Goal: Task Accomplishment & Management: Manage account settings

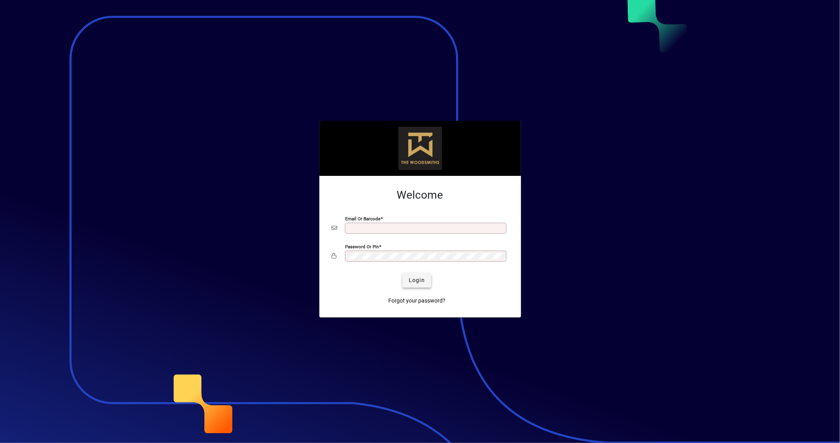
type input "**********"
click at [415, 282] on span "Login" at bounding box center [417, 280] width 16 height 8
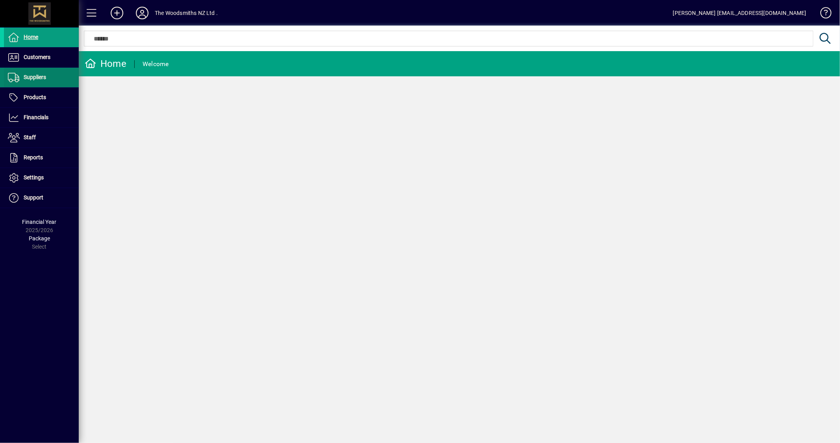
click at [64, 78] on span at bounding box center [41, 77] width 75 height 19
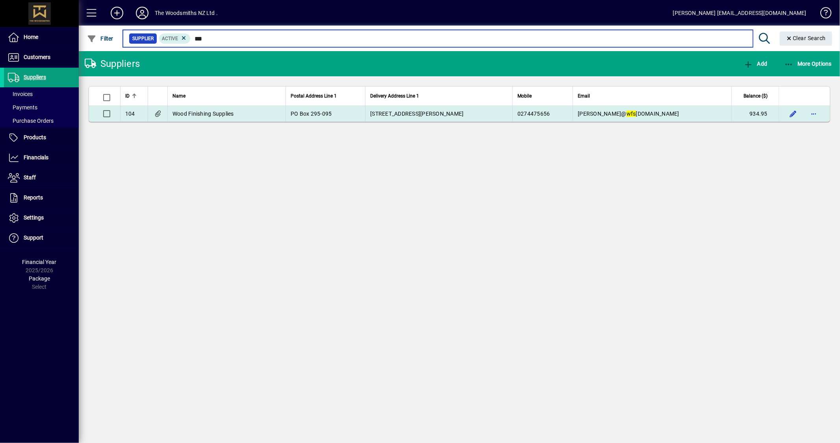
type input "***"
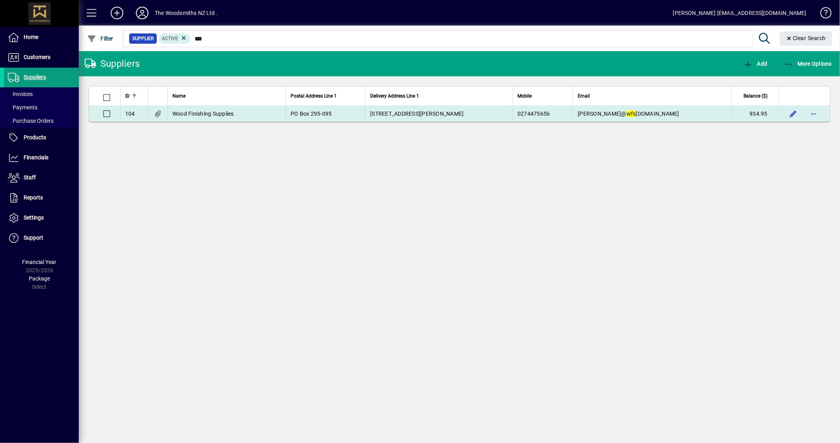
click at [365, 114] on td "PO Box 295-095" at bounding box center [325, 114] width 80 height 16
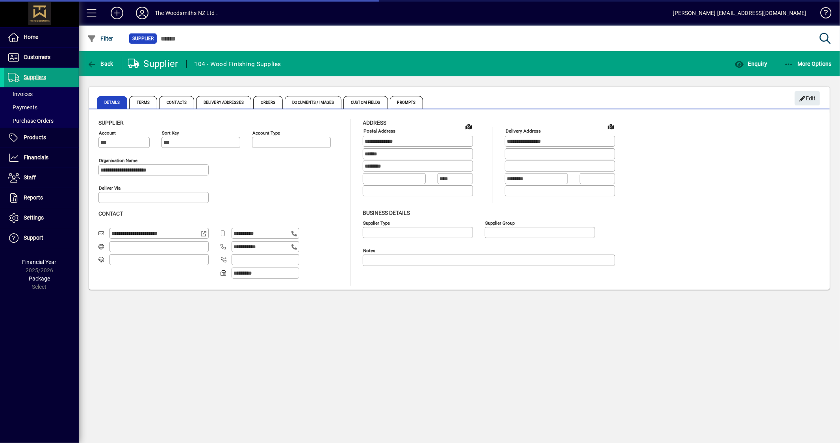
type input "**********"
click at [761, 67] on span "button" at bounding box center [750, 63] width 37 height 19
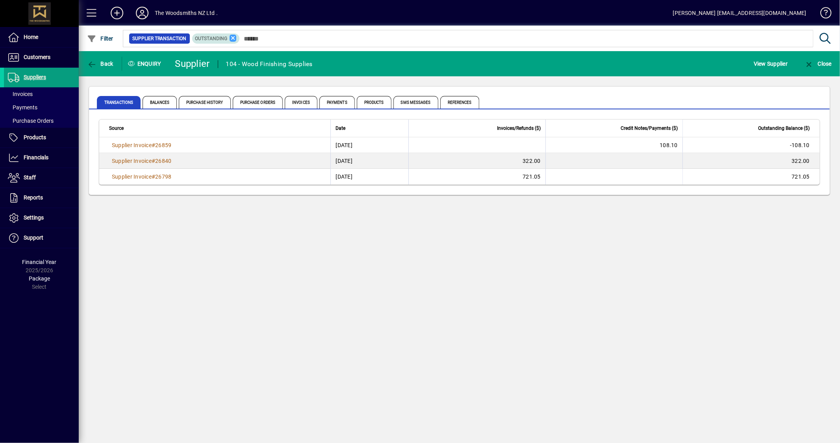
click at [233, 38] on icon at bounding box center [233, 38] width 7 height 7
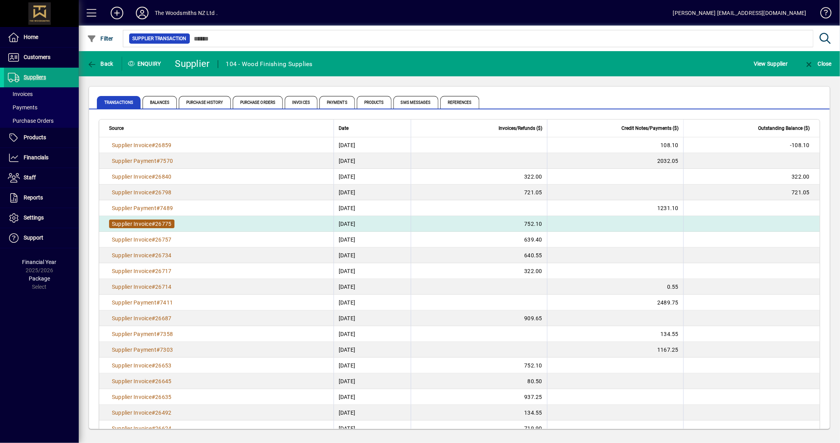
click at [129, 221] on span "Supplier Invoice" at bounding box center [132, 224] width 40 height 6
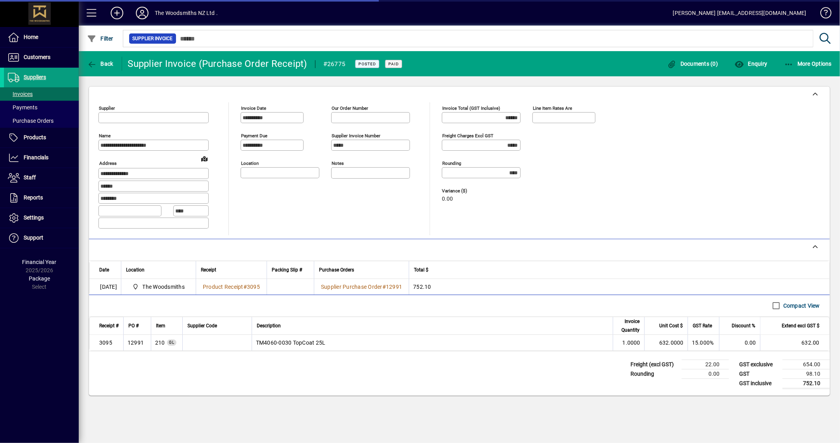
type input "**********"
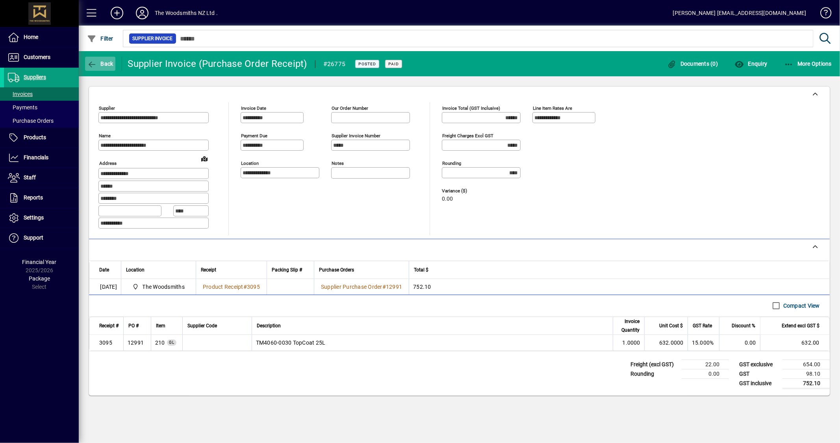
click at [93, 57] on span "button" at bounding box center [100, 63] width 30 height 19
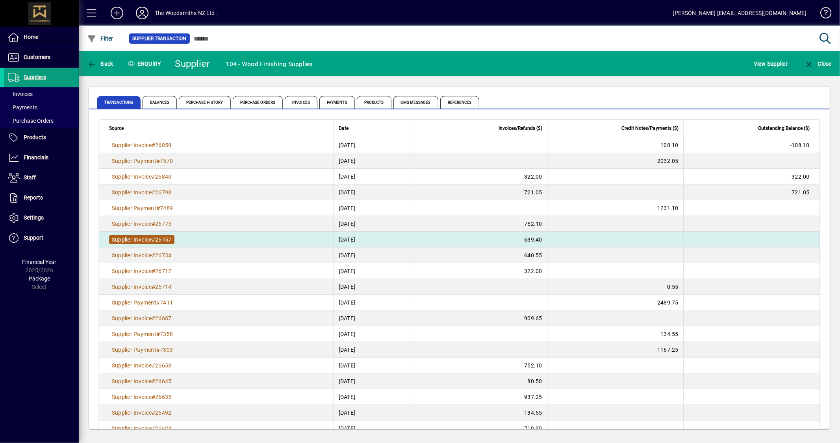
click at [166, 237] on span "26757" at bounding box center [163, 240] width 16 height 6
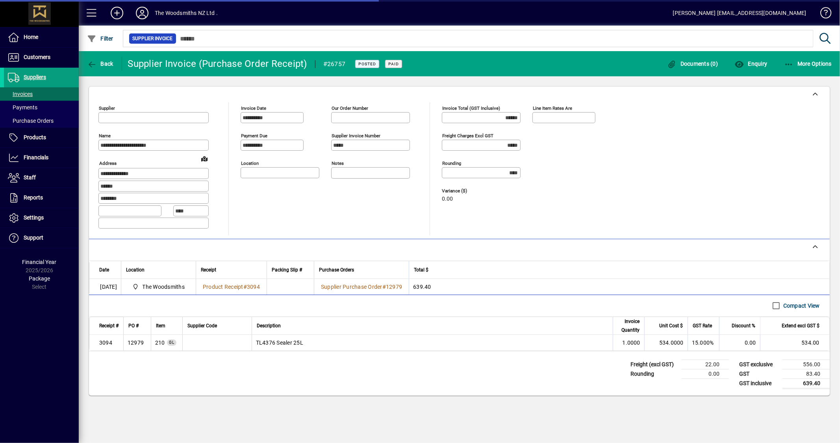
type input "**********"
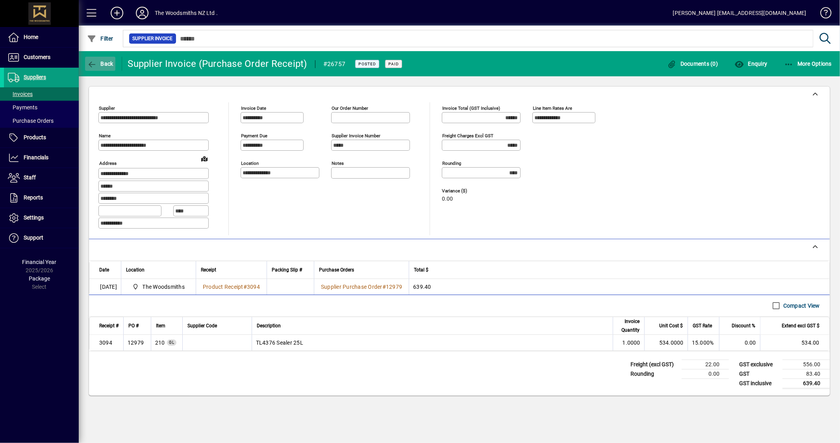
click at [106, 65] on span "Back" at bounding box center [100, 64] width 26 height 6
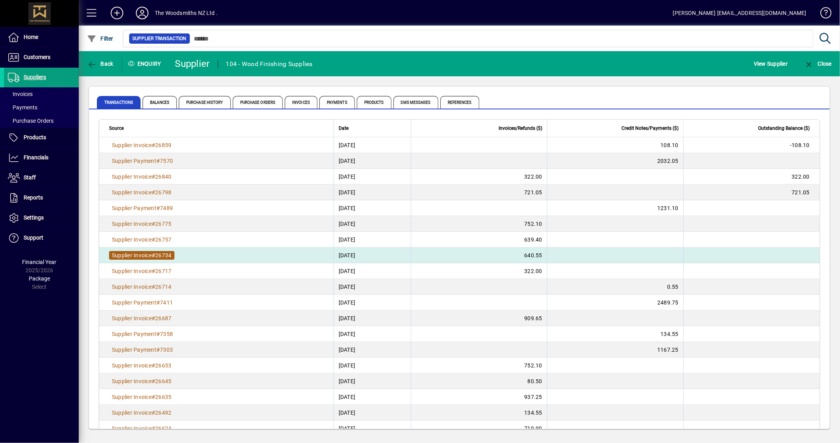
click at [151, 255] on span "Supplier Invoice" at bounding box center [132, 255] width 40 height 6
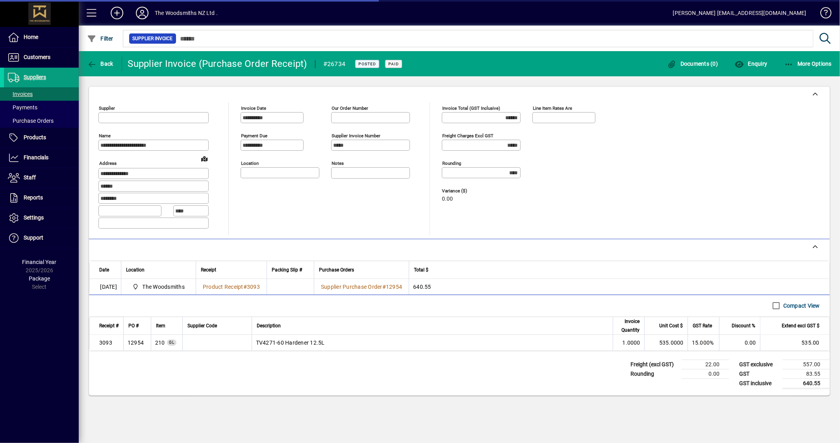
type input "**********"
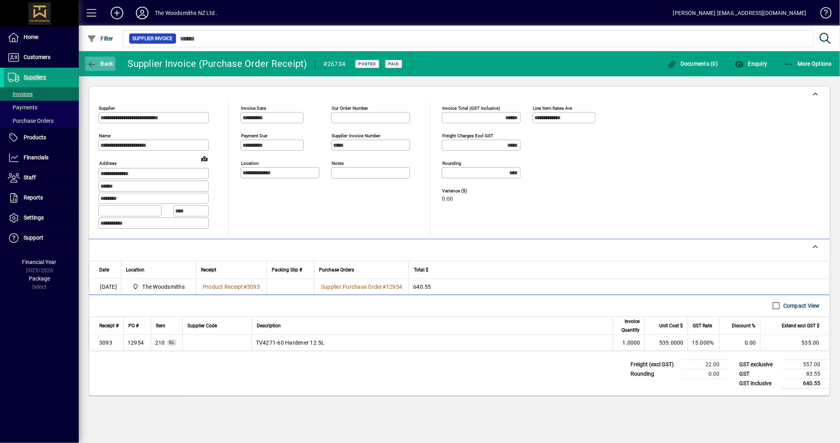
click at [86, 63] on span "button" at bounding box center [100, 63] width 30 height 19
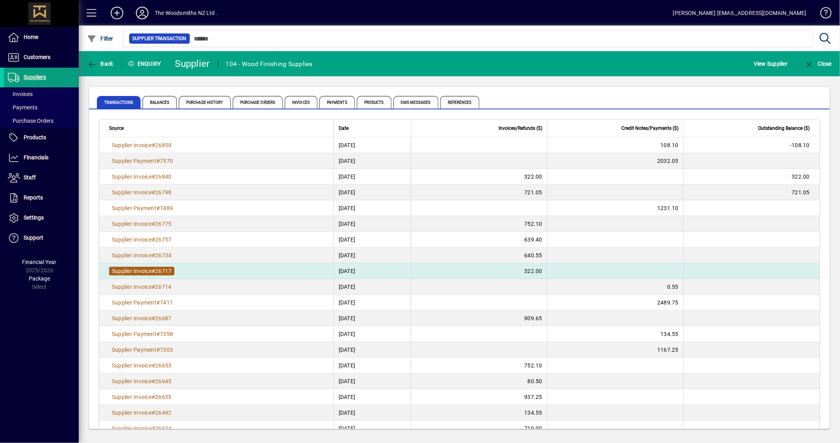
click at [168, 268] on span "26717" at bounding box center [163, 271] width 16 height 6
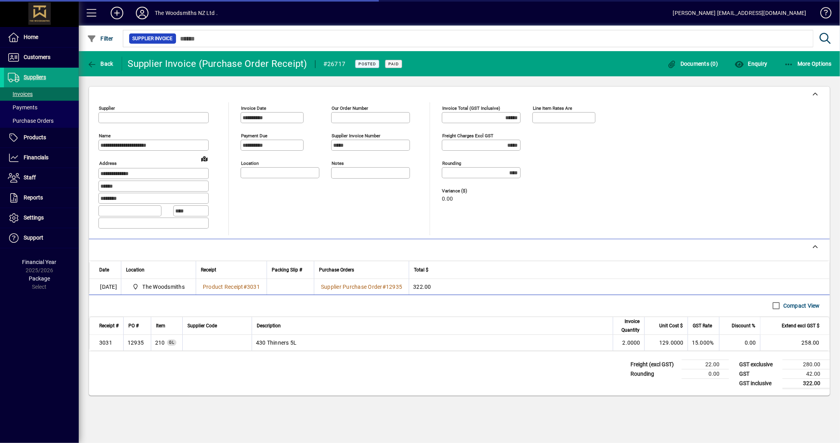
type input "**********"
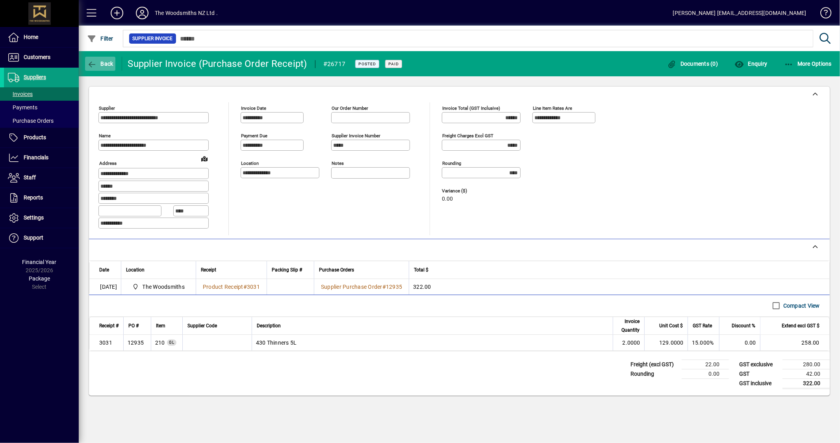
click at [101, 67] on span "button" at bounding box center [100, 63] width 30 height 19
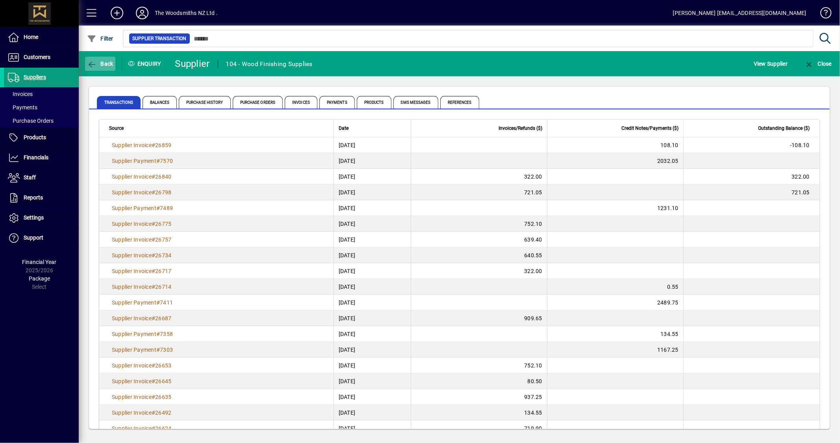
click at [99, 66] on span "button" at bounding box center [100, 63] width 30 height 19
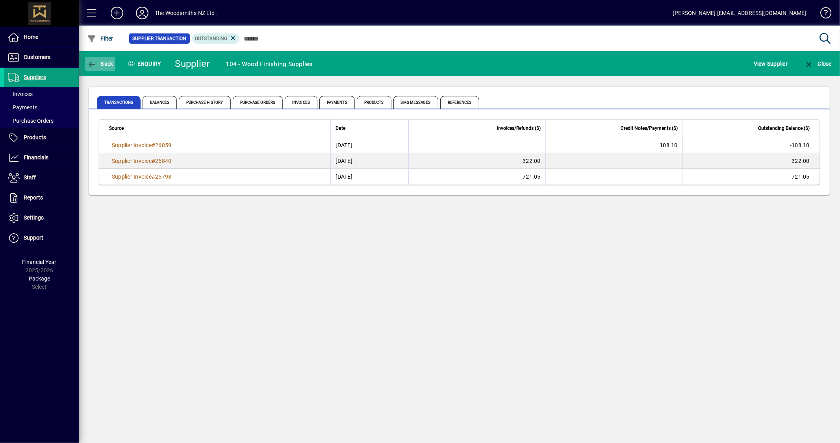
click at [99, 66] on span "button" at bounding box center [100, 63] width 30 height 19
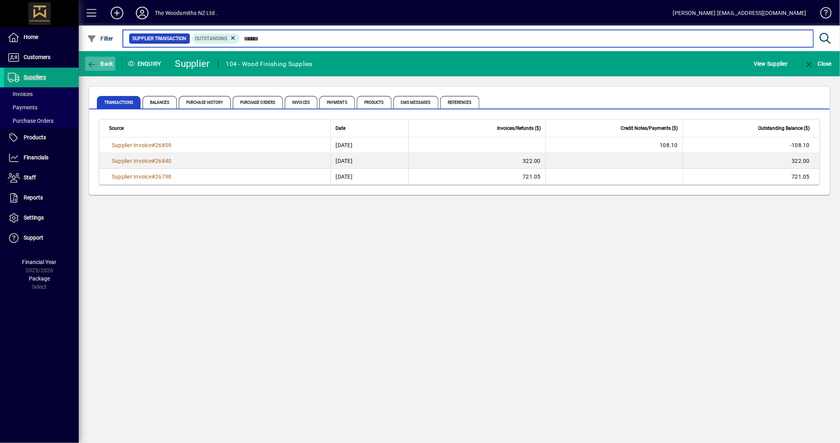
type input "***"
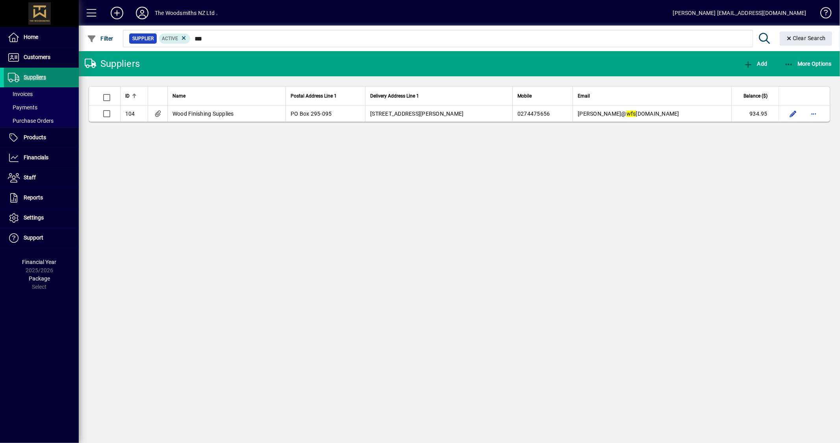
click at [56, 76] on span at bounding box center [41, 77] width 75 height 19
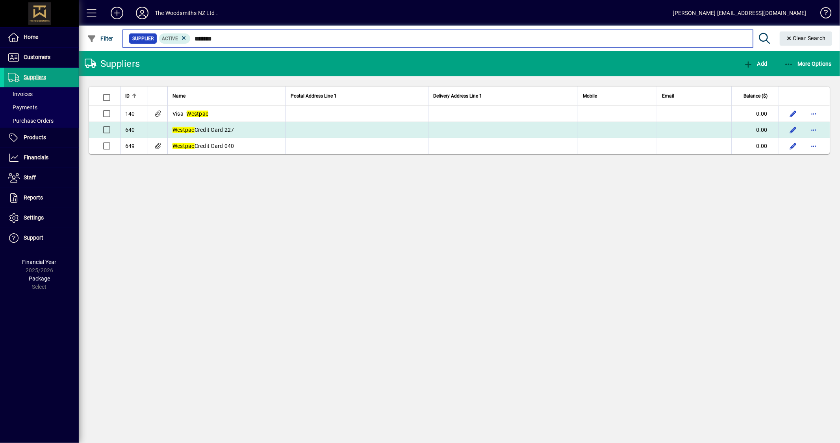
type input "*******"
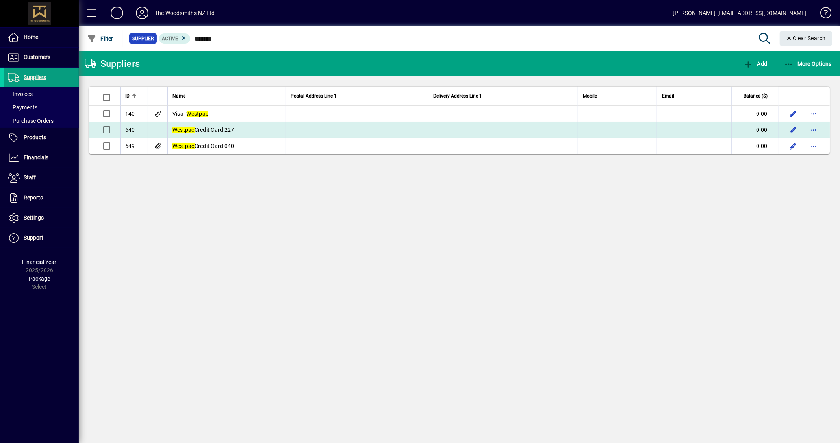
click at [268, 126] on td "Westpac Credit Card 227" at bounding box center [226, 130] width 118 height 16
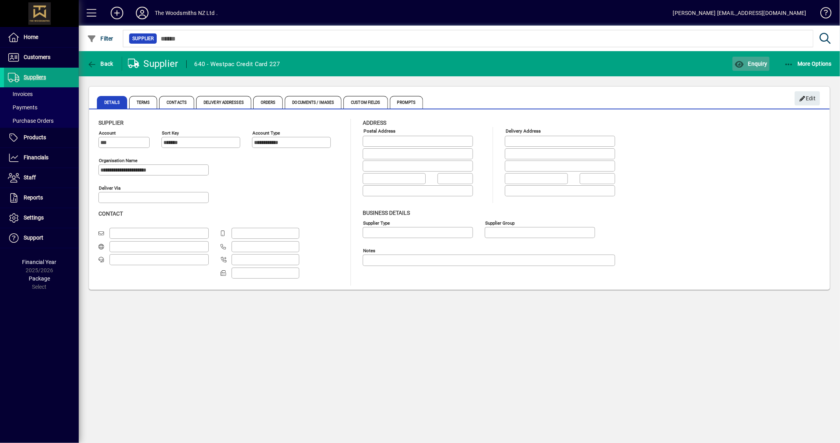
click at [764, 61] on span "Enquiry" at bounding box center [750, 64] width 33 height 6
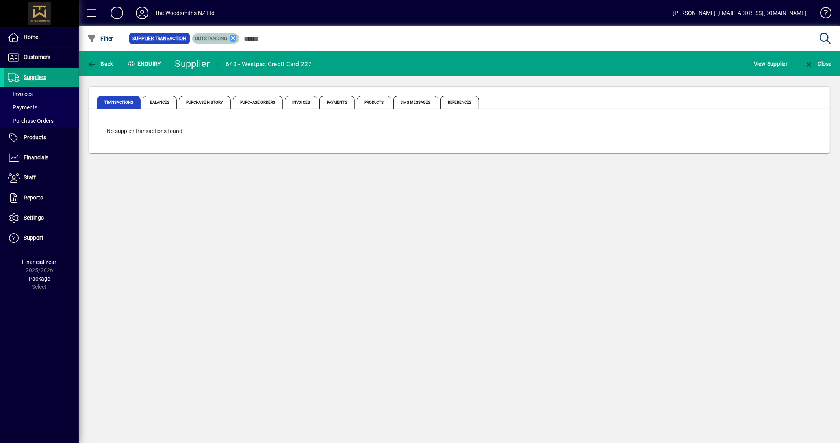
click at [234, 37] on icon at bounding box center [233, 38] width 7 height 7
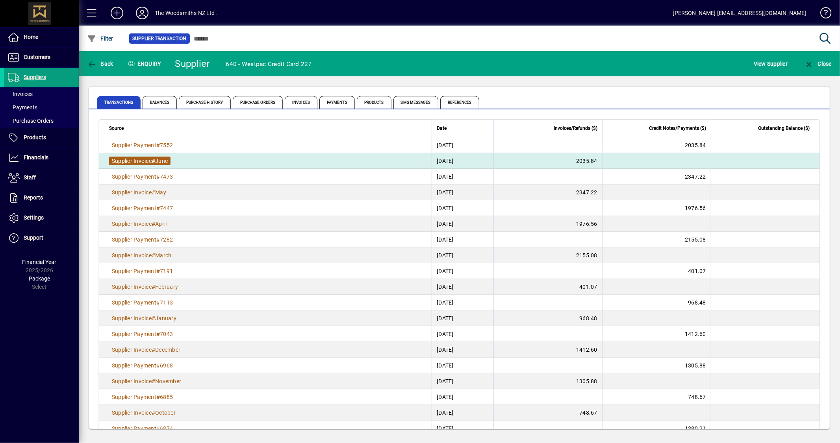
click at [153, 157] on span "Supplier Invoice # June" at bounding box center [139, 161] width 61 height 9
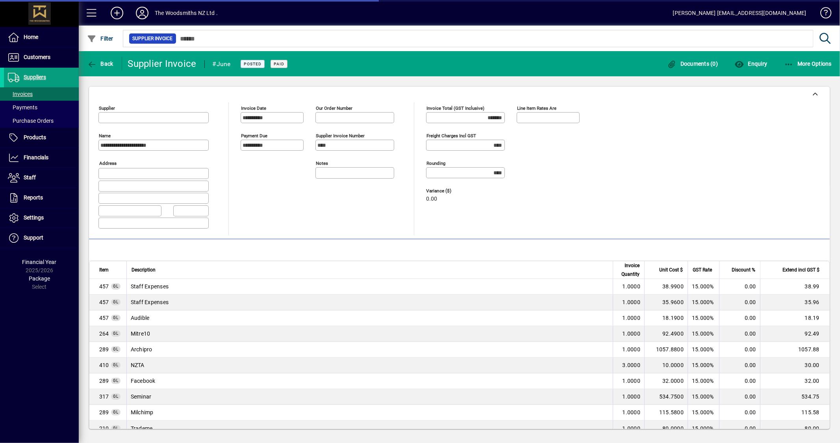
type input "**********"
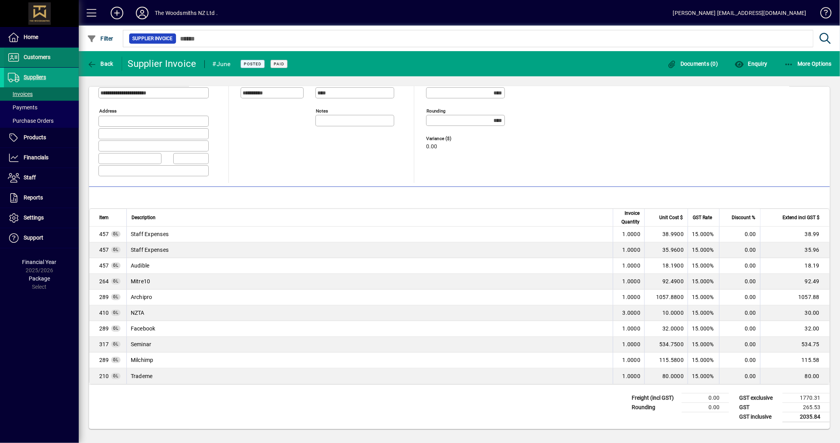
click at [41, 61] on span "Customers" at bounding box center [27, 57] width 46 height 9
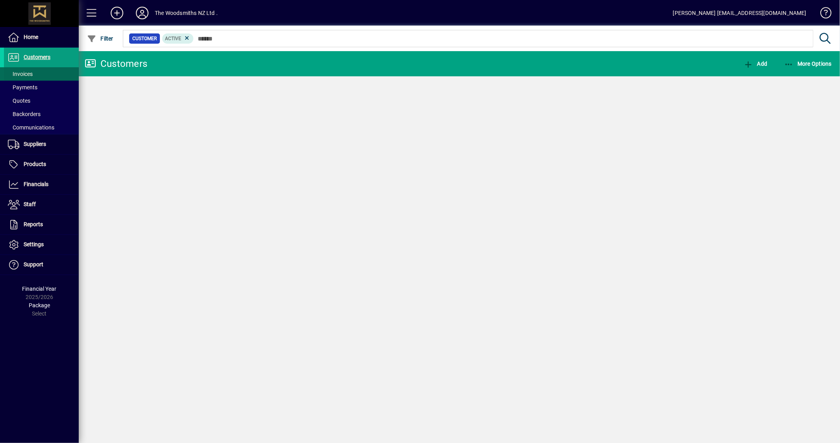
click at [38, 70] on span at bounding box center [41, 74] width 75 height 19
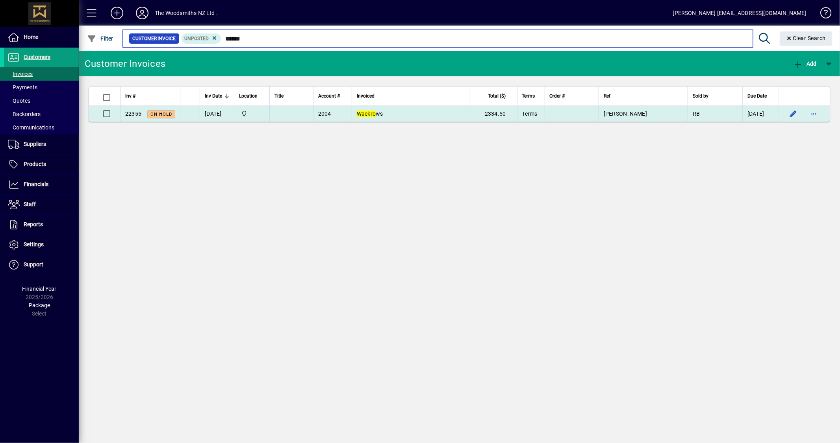
type input "******"
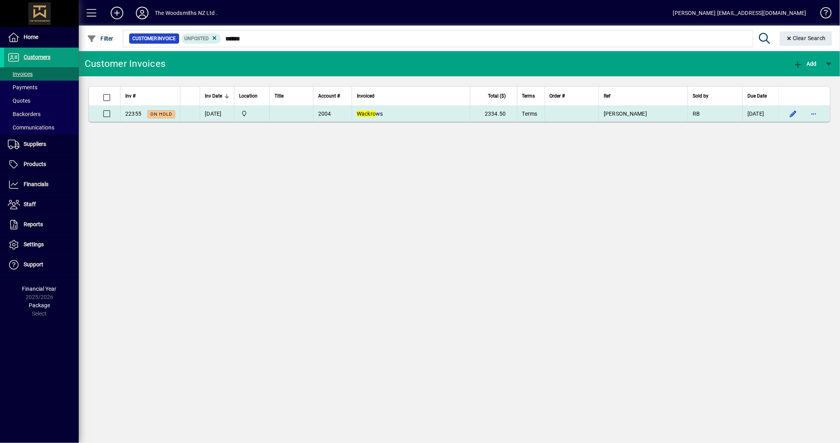
click at [596, 109] on td at bounding box center [572, 114] width 54 height 16
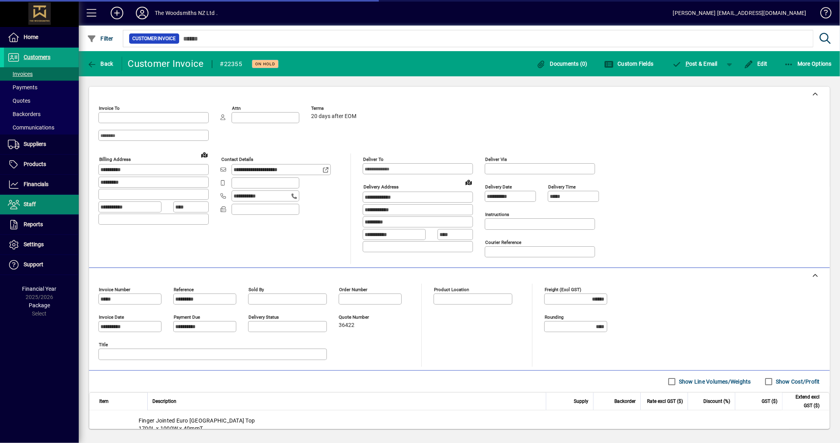
type input "**********"
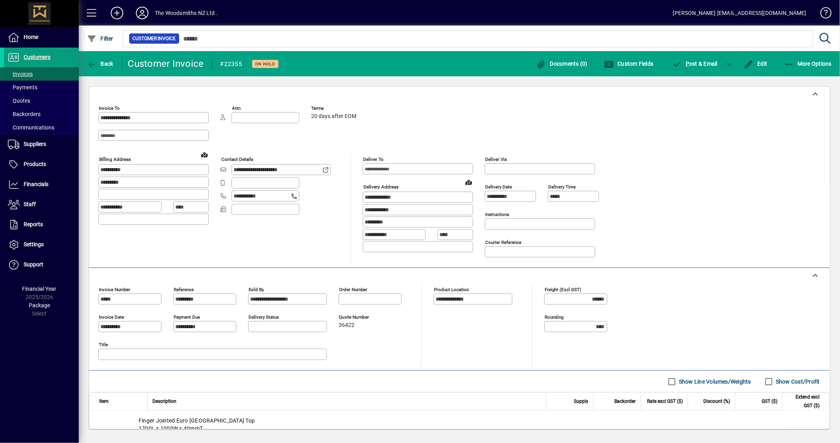
click at [54, 76] on span at bounding box center [41, 74] width 75 height 19
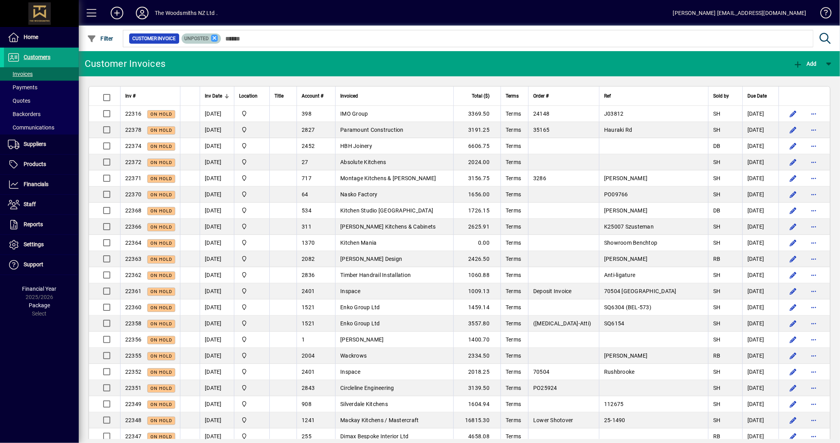
click at [215, 38] on icon at bounding box center [214, 38] width 7 height 7
click at [107, 39] on span "Filter" at bounding box center [100, 38] width 26 height 6
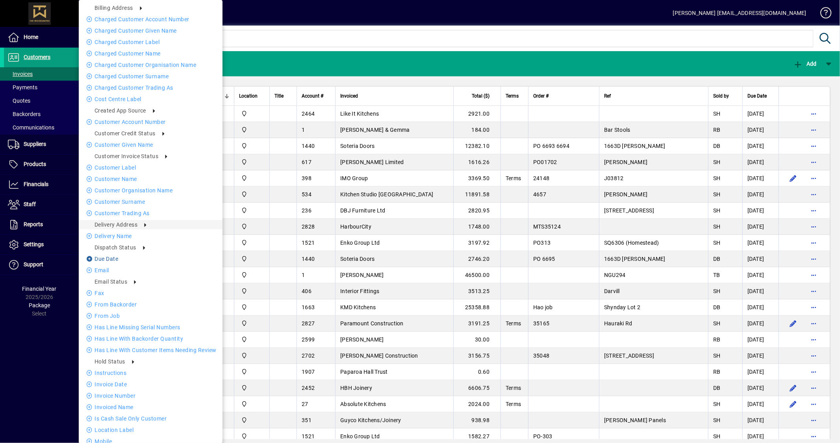
scroll to position [133, 0]
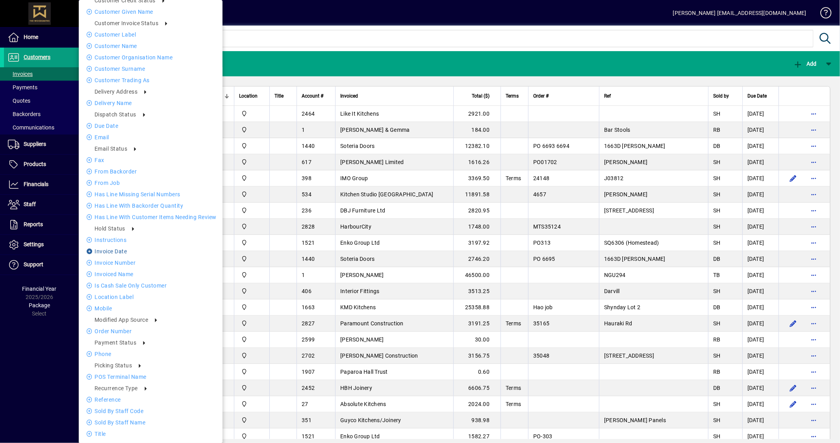
click at [112, 250] on li "Invoice date" at bounding box center [151, 251] width 144 height 9
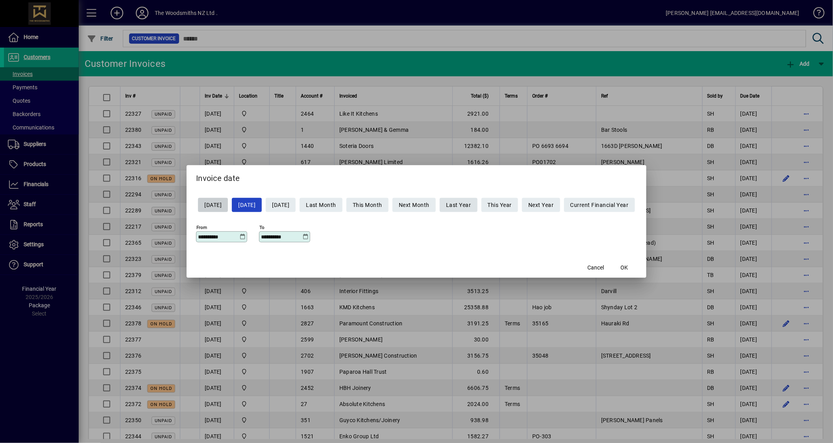
click at [470, 204] on span "Last Year" at bounding box center [458, 205] width 25 height 13
type input "**********"
click at [636, 269] on span "button" at bounding box center [624, 267] width 25 height 19
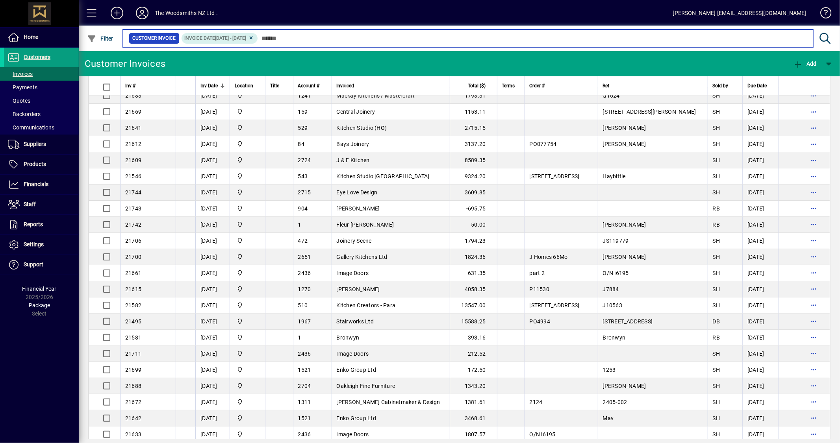
scroll to position [1316, 0]
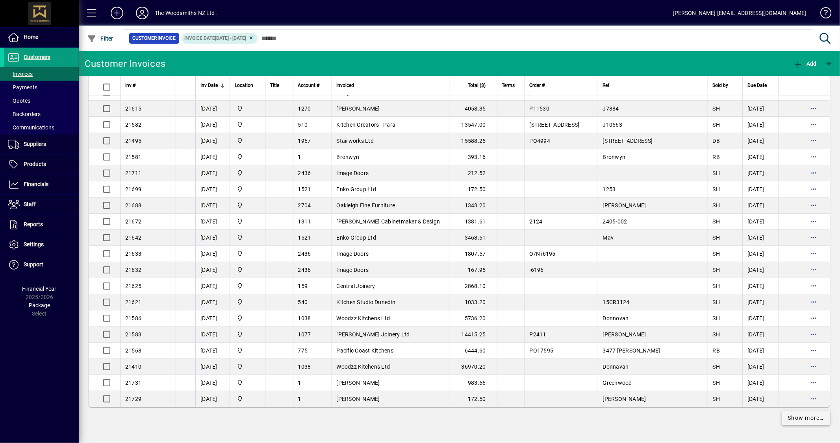
click at [797, 419] on span "Show more…" at bounding box center [806, 419] width 36 height 8
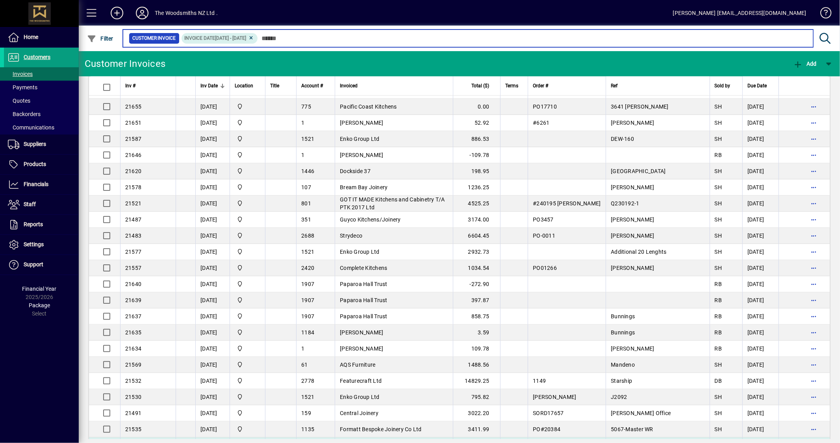
scroll to position [2933, 0]
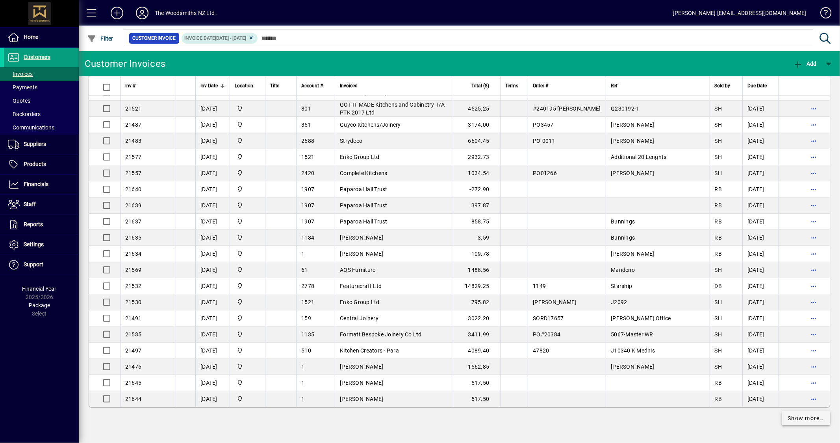
click at [788, 421] on span "Show more…" at bounding box center [806, 419] width 36 height 8
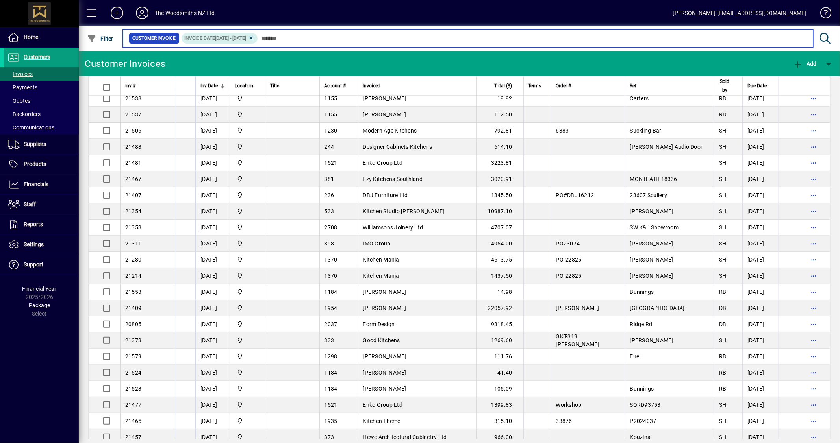
scroll to position [4551, 0]
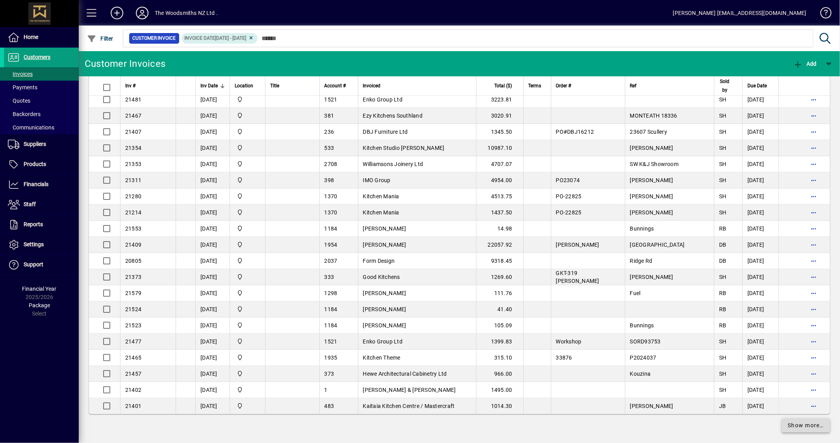
click at [789, 422] on span "Show more…" at bounding box center [806, 426] width 36 height 8
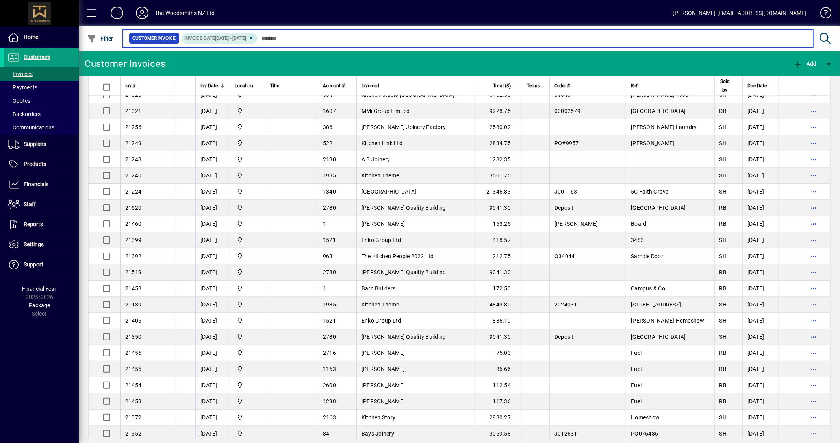
scroll to position [6168, 0]
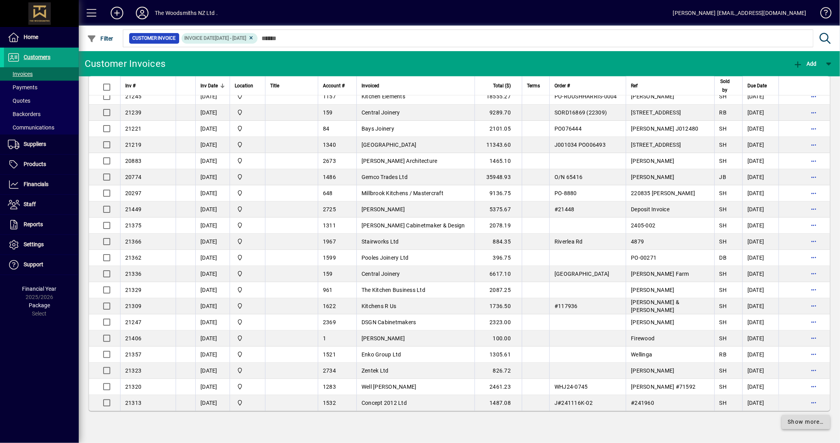
click at [805, 419] on span "Show more…" at bounding box center [806, 423] width 36 height 8
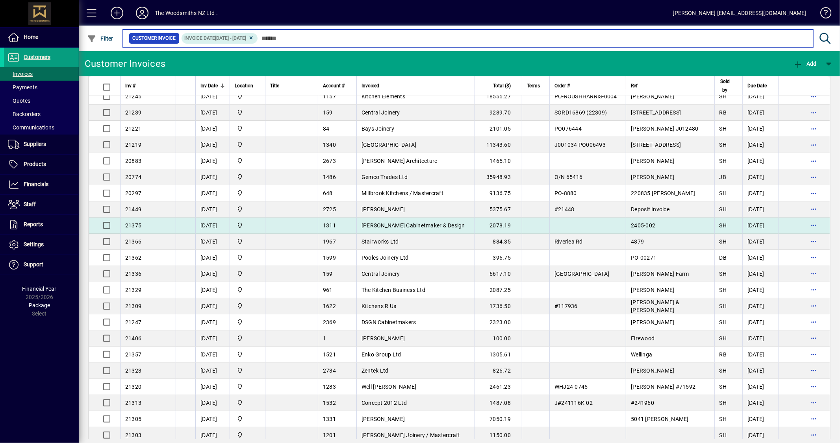
scroll to position [7786, 0]
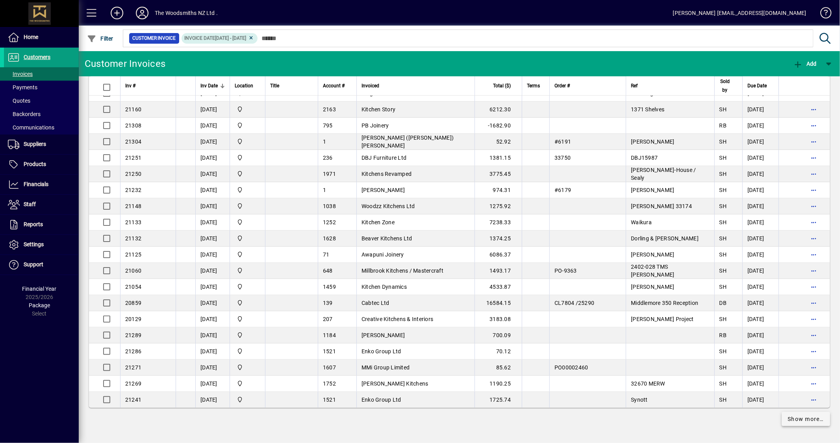
click at [805, 420] on span "Show more…" at bounding box center [806, 419] width 36 height 8
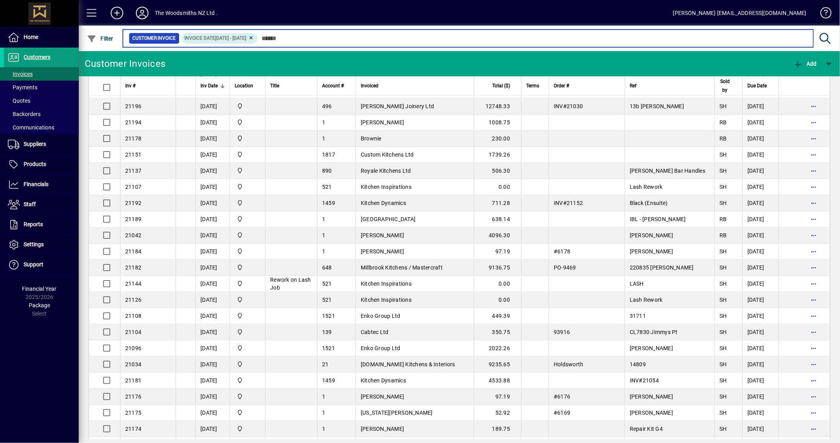
scroll to position [11021, 0]
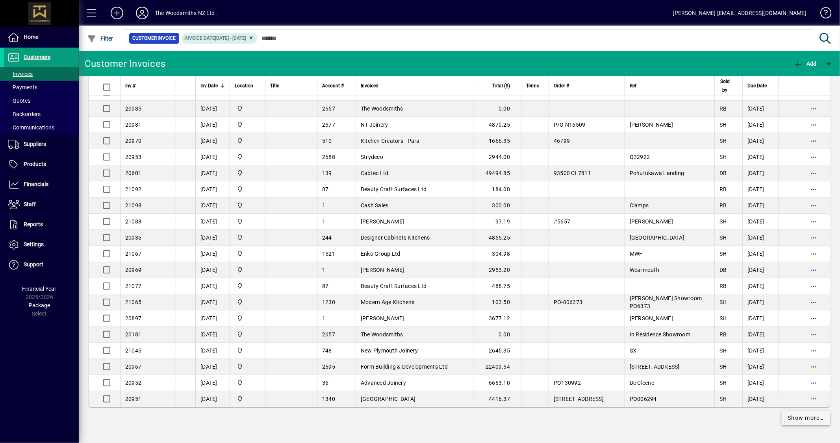
click at [811, 415] on span "Show more…" at bounding box center [806, 419] width 36 height 8
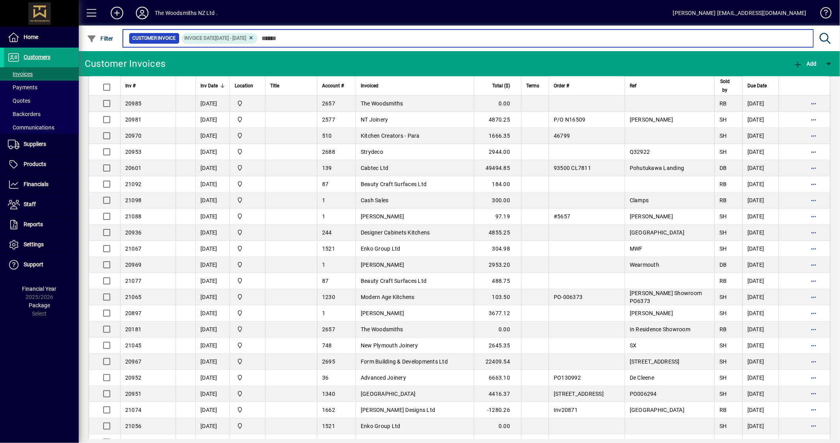
scroll to position [12638, 0]
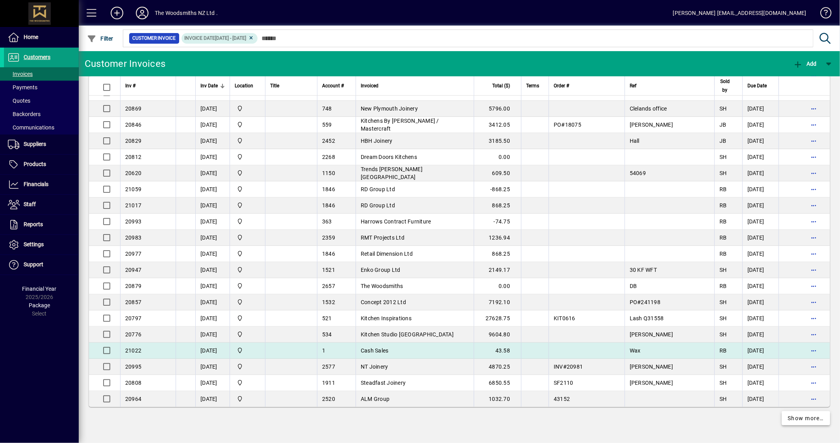
click at [799, 416] on span "Show more…" at bounding box center [806, 419] width 36 height 8
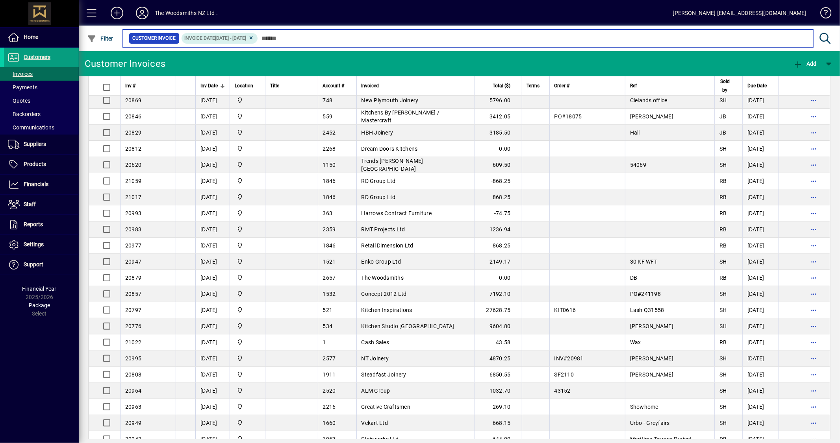
scroll to position [14256, 0]
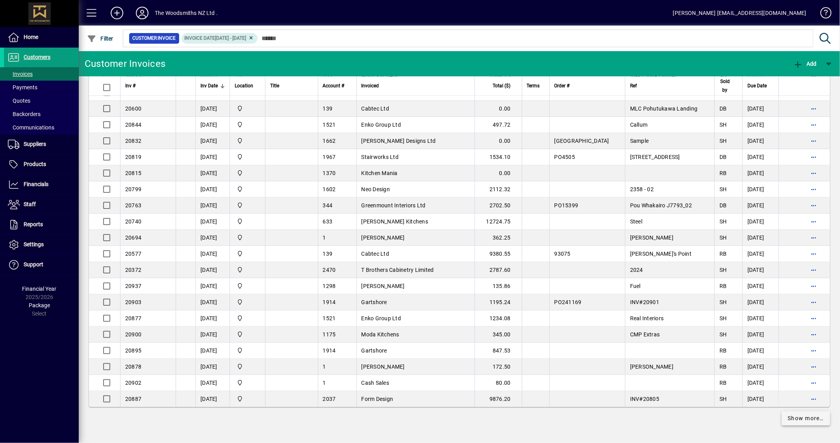
click at [797, 417] on span "Show more…" at bounding box center [806, 419] width 36 height 8
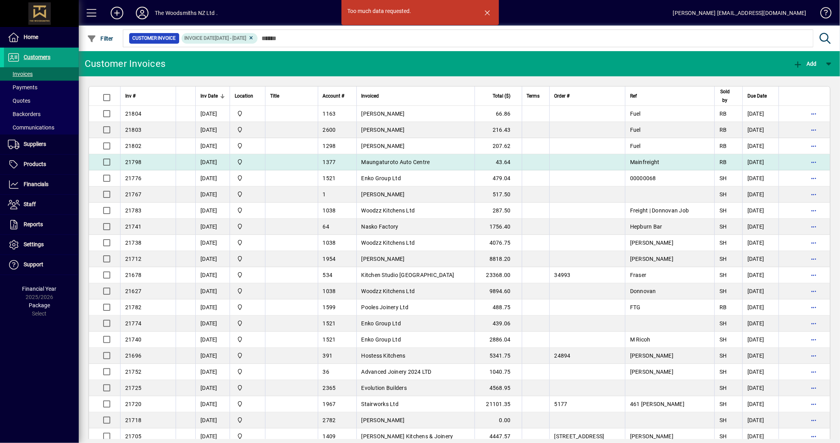
drag, startPoint x: 178, startPoint y: 154, endPoint x: 198, endPoint y: 165, distance: 23.6
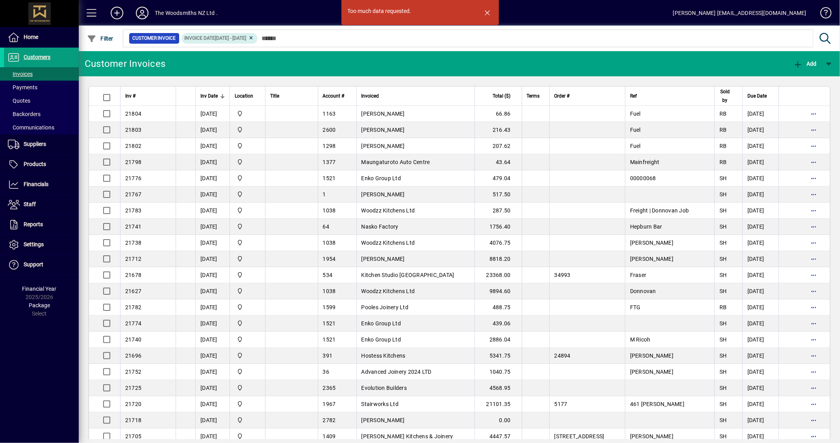
click at [148, 80] on app-page-flat "Inv # Inv Date Location Title Account # Invoiced Total ($) Terms Order # Ref So…" at bounding box center [459, 257] width 761 height 363
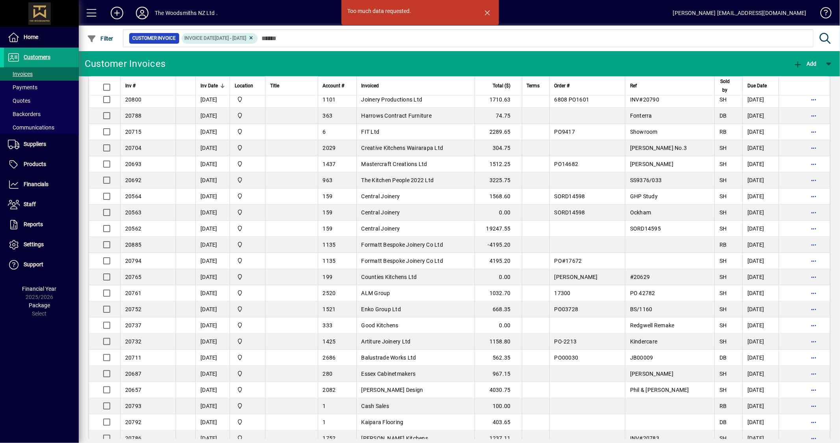
scroll to position [15874, 0]
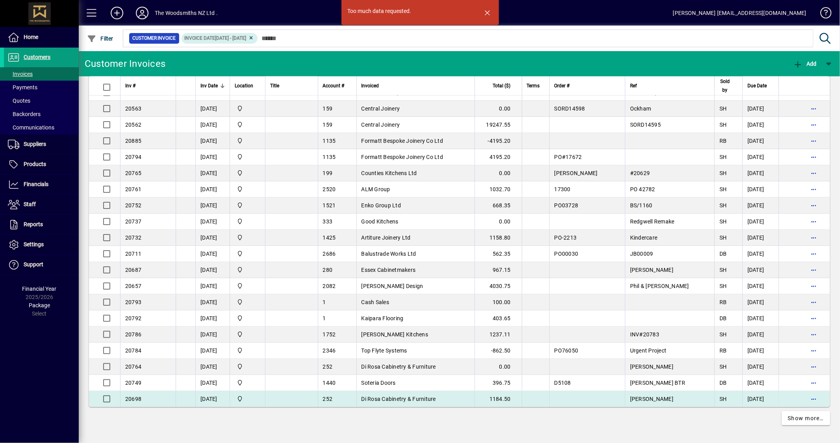
drag, startPoint x: 125, startPoint y: 111, endPoint x: 766, endPoint y: 400, distance: 703.6
copy tbody "21804 [DATE] The Woodsmiths 1163 [PERSON_NAME] 66.86 Fuel RB [DATE] 21803 [DATE…"
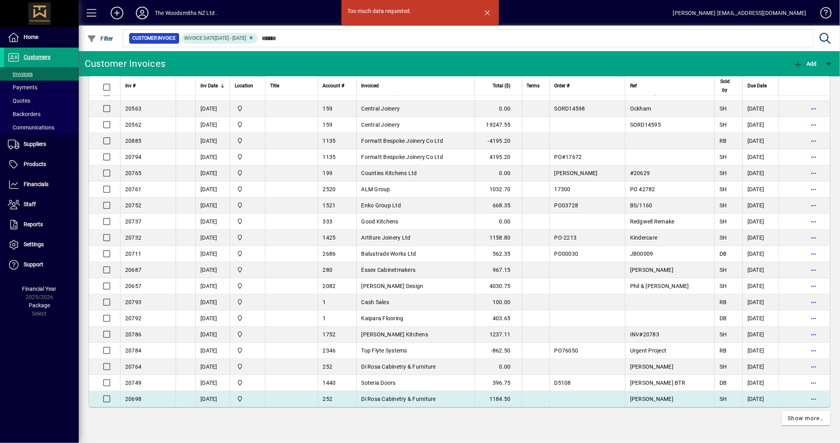
scroll to position [15815, 0]
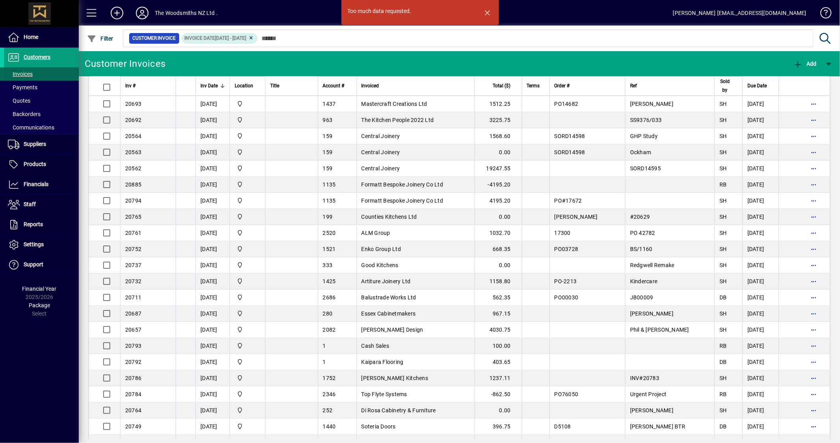
click at [49, 57] on span "Customers" at bounding box center [37, 57] width 27 height 6
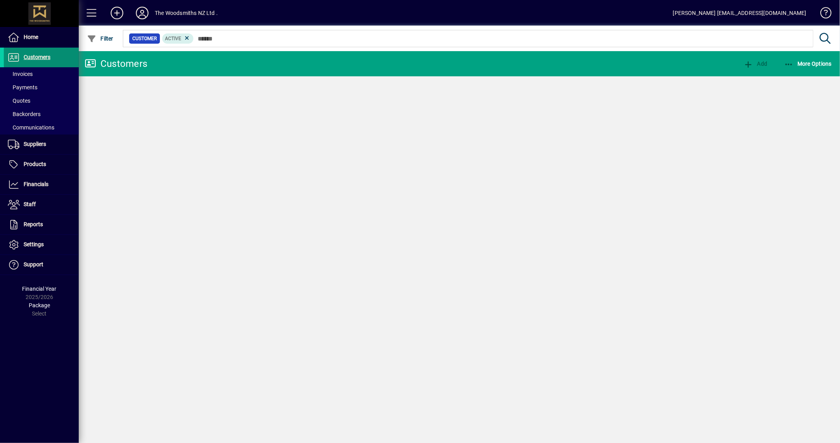
click at [44, 75] on span at bounding box center [41, 74] width 75 height 19
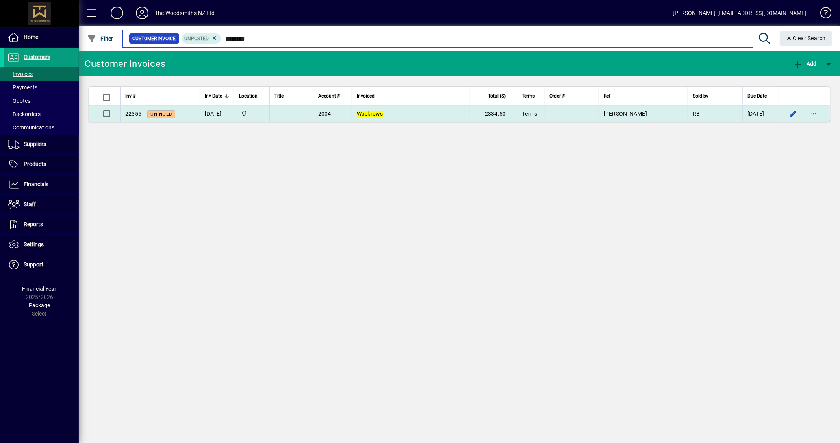
type input "********"
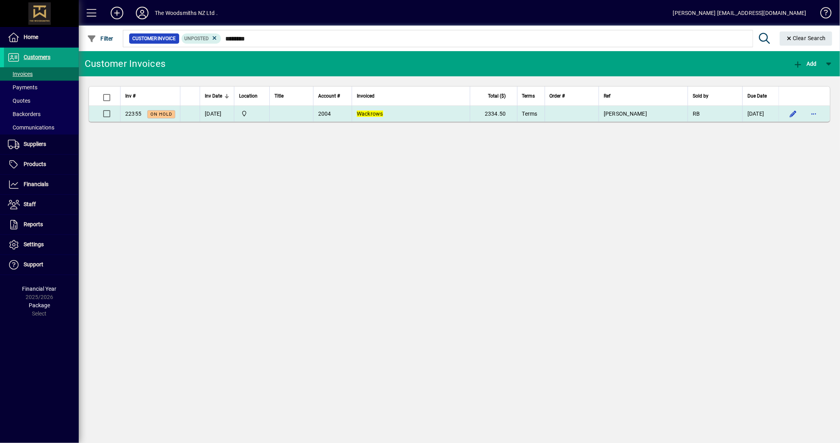
click at [384, 117] on td "Wackrows" at bounding box center [411, 114] width 118 height 16
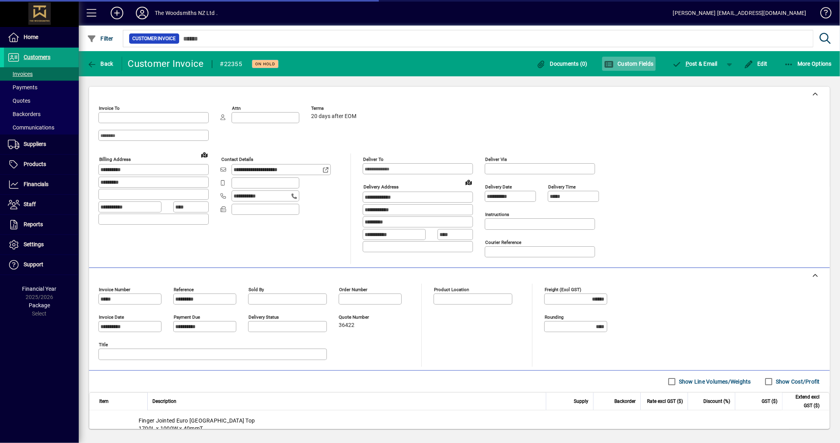
type input "**********"
click at [624, 67] on span "button" at bounding box center [629, 63] width 54 height 19
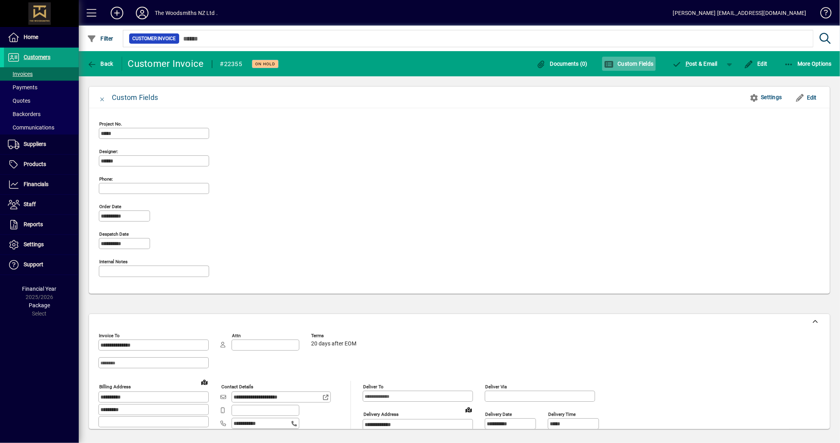
click at [624, 57] on span "button" at bounding box center [629, 63] width 54 height 19
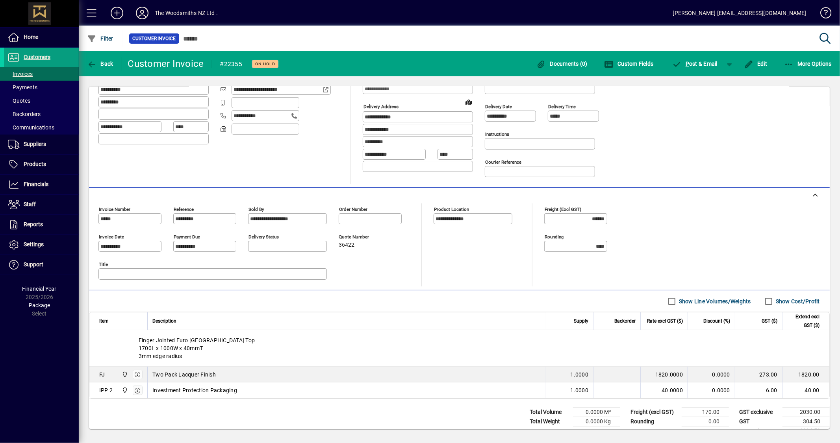
scroll to position [97, 0]
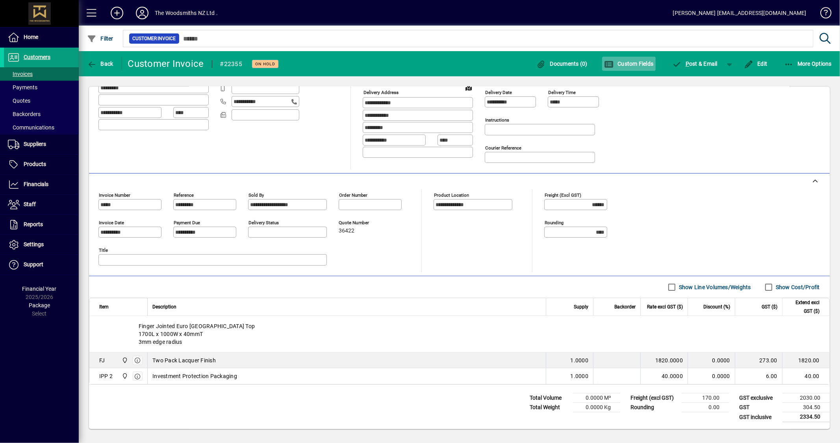
click at [625, 63] on span "Custom Fields" at bounding box center [629, 64] width 50 height 6
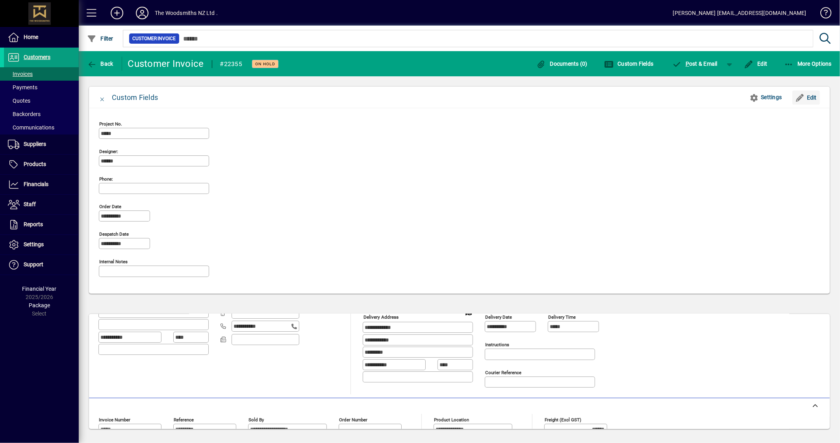
click at [812, 97] on span "Edit" at bounding box center [806, 97] width 22 height 13
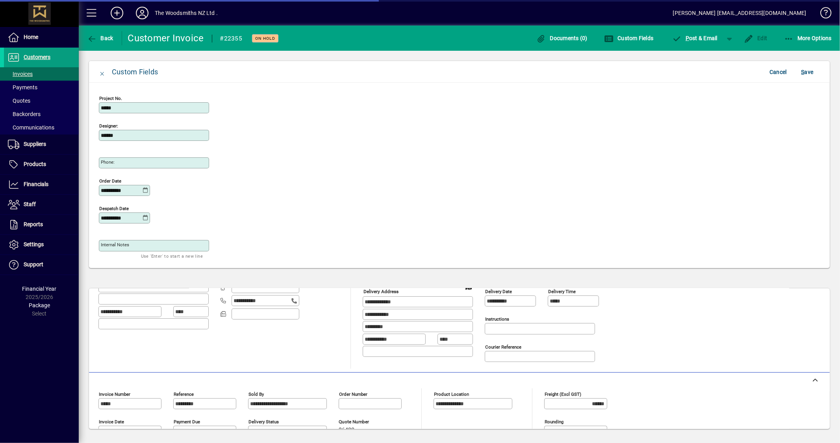
click at [145, 213] on div "**********" at bounding box center [124, 214] width 51 height 19
click at [145, 218] on icon at bounding box center [146, 218] width 6 height 6
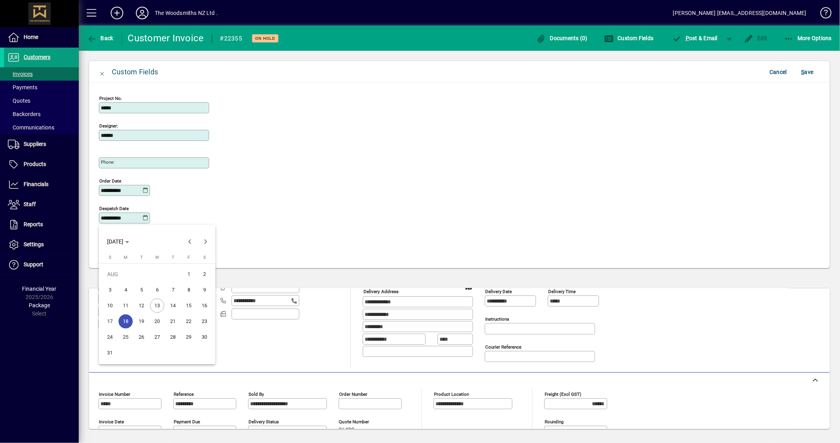
click at [157, 304] on span "13" at bounding box center [157, 306] width 14 height 14
type input "**********"
click at [813, 72] on span "S ave" at bounding box center [807, 72] width 12 height 13
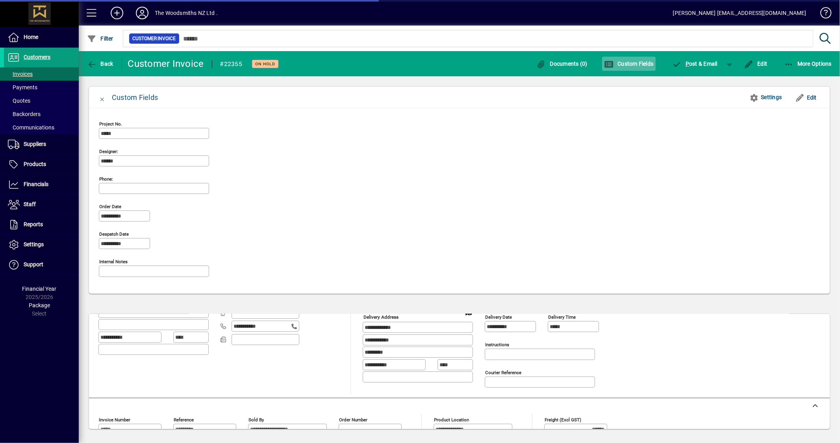
click at [634, 65] on span "Custom Fields" at bounding box center [629, 64] width 50 height 6
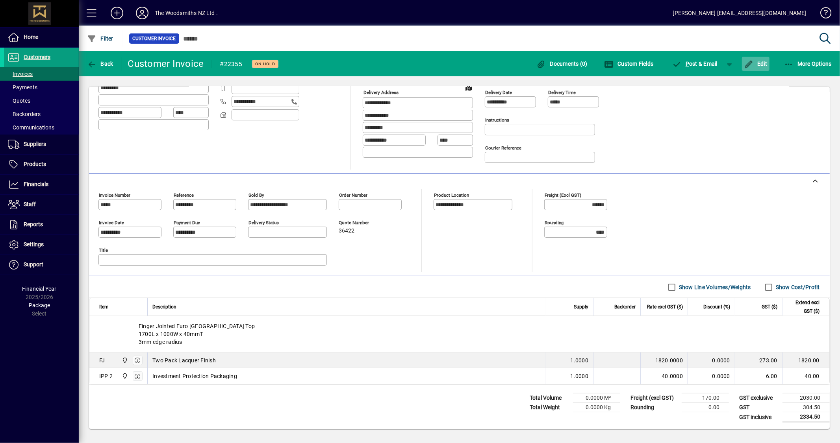
click at [762, 65] on span "Edit" at bounding box center [756, 64] width 24 height 6
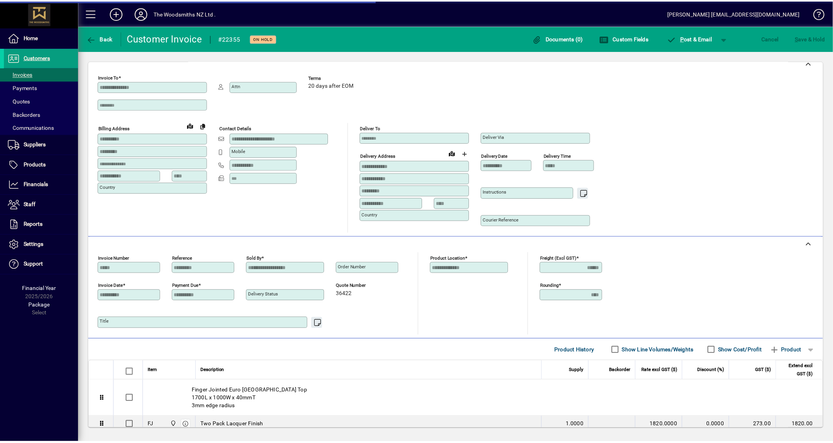
scroll to position [0, 0]
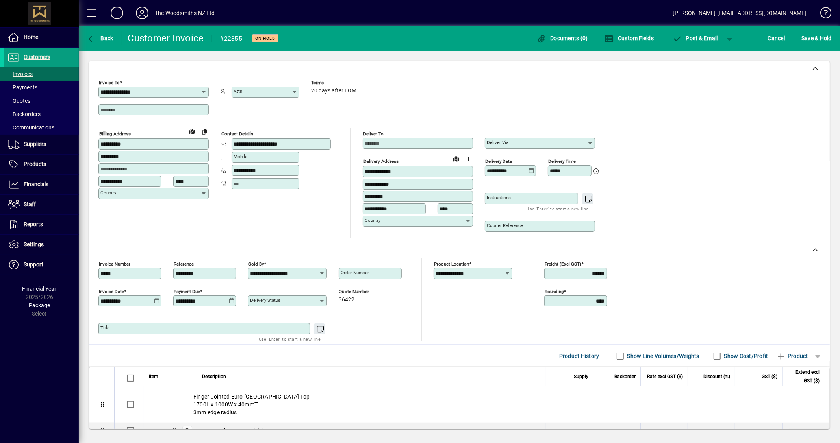
click at [532, 172] on icon at bounding box center [531, 171] width 6 height 6
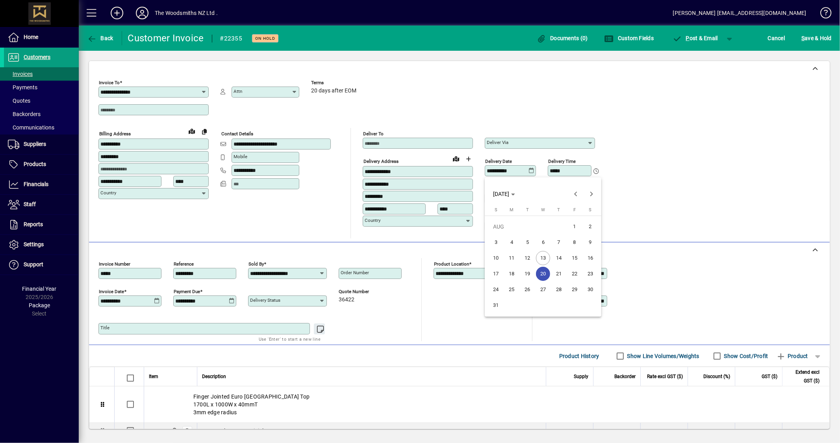
click at [533, 269] on button "19" at bounding box center [527, 274] width 16 height 16
type input "**********"
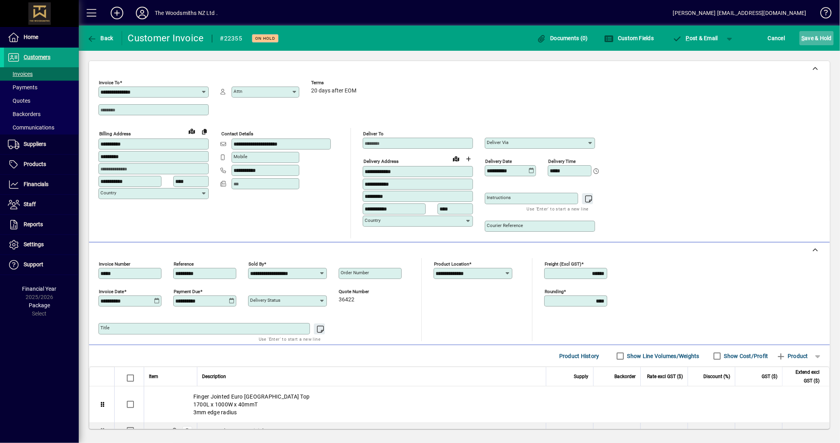
click at [833, 40] on span "submit" at bounding box center [816, 38] width 34 height 19
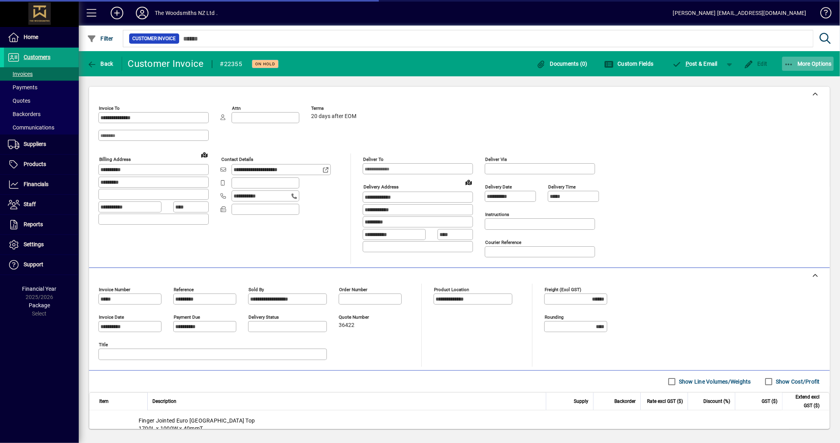
click at [814, 59] on span "button" at bounding box center [808, 63] width 52 height 19
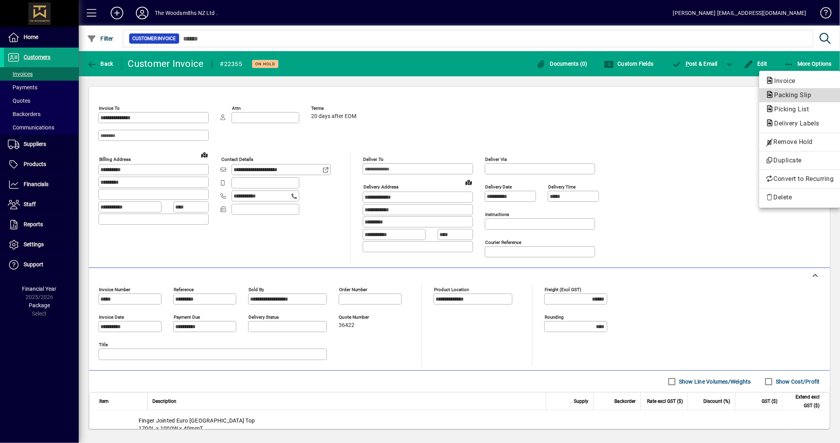
click at [798, 96] on span "Packing Slip" at bounding box center [791, 94] width 50 height 7
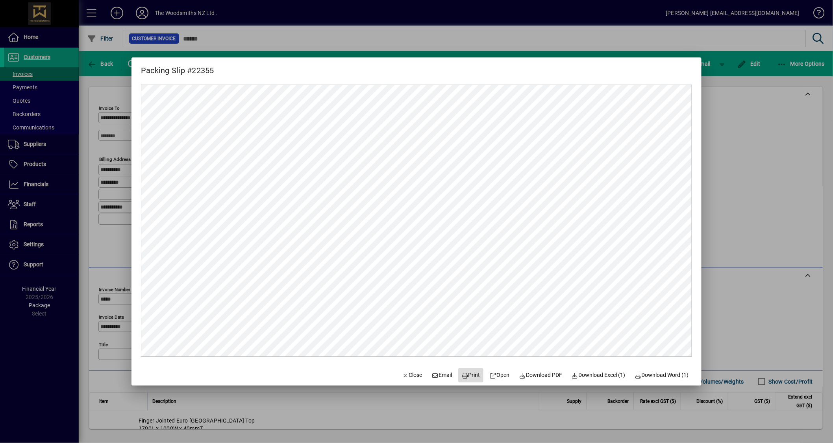
click at [468, 373] on span "Print" at bounding box center [471, 375] width 19 height 8
click at [402, 373] on span "Close" at bounding box center [412, 375] width 20 height 8
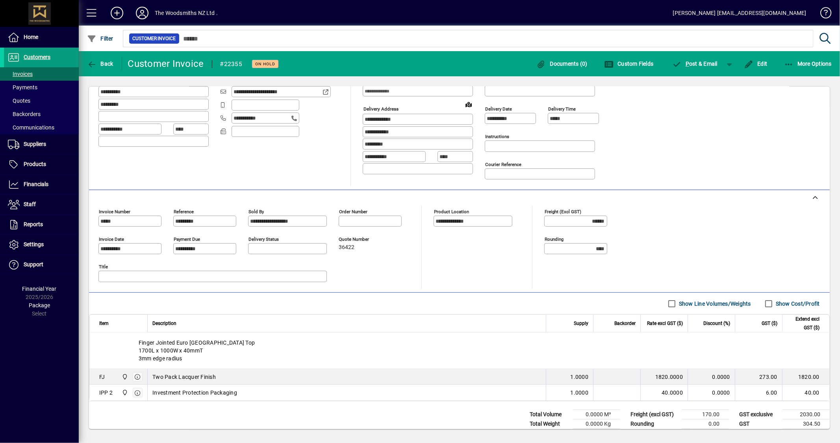
scroll to position [97, 0]
